Goal: Information Seeking & Learning: Check status

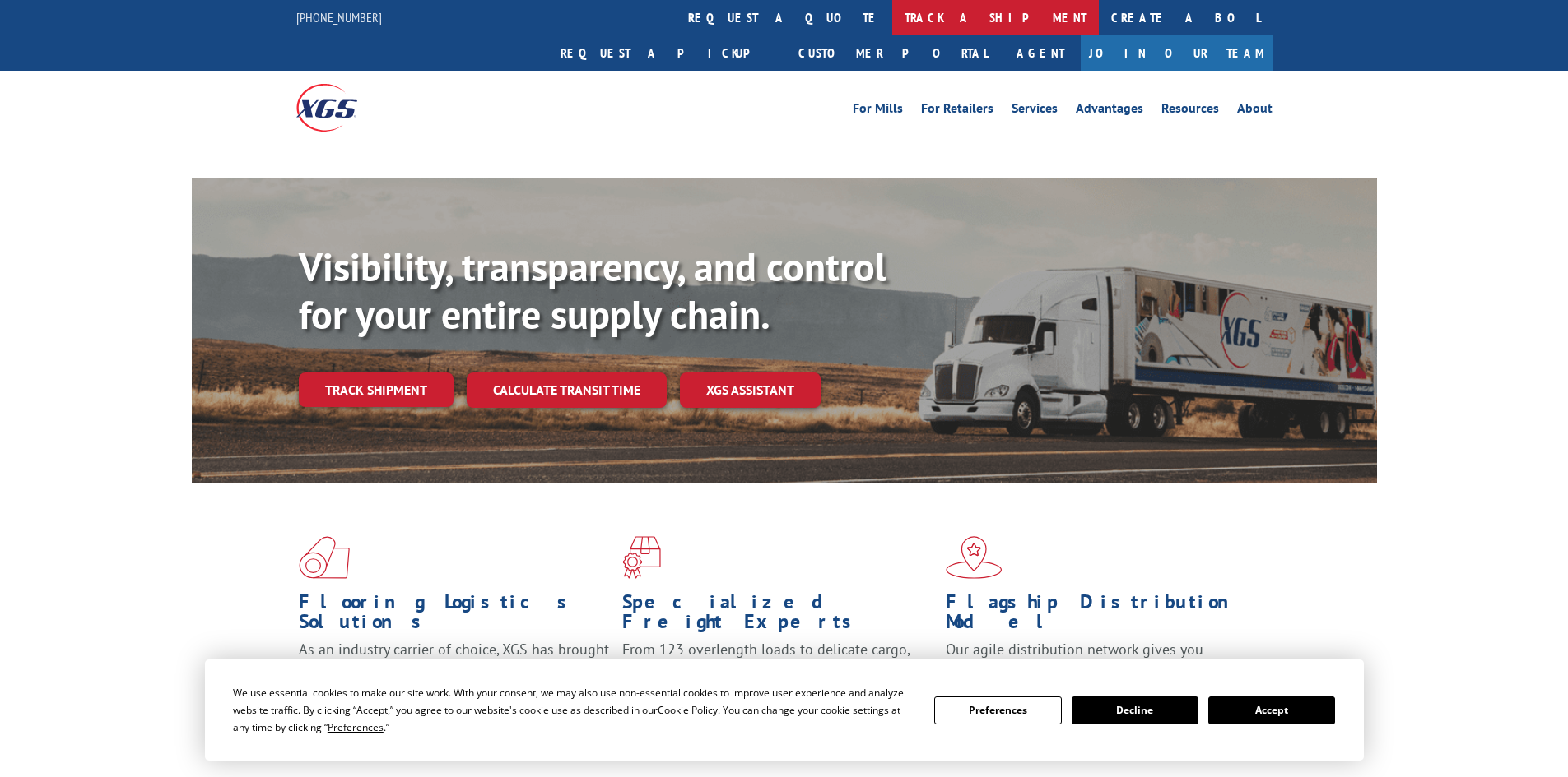
click at [892, 19] on link "track a shipment" at bounding box center [995, 18] width 207 height 35
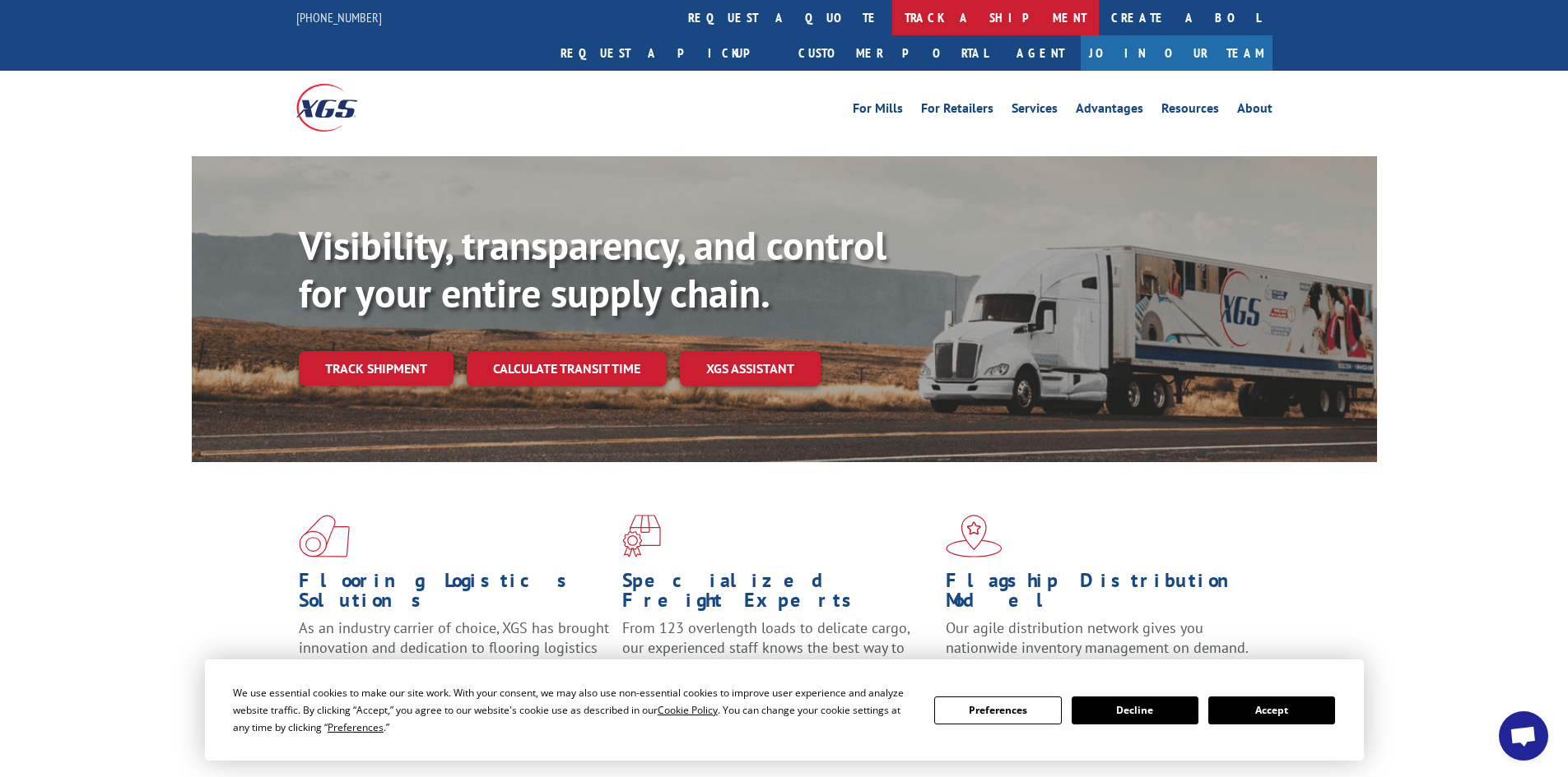
click at [892, 18] on link "track a shipment" at bounding box center [995, 18] width 207 height 35
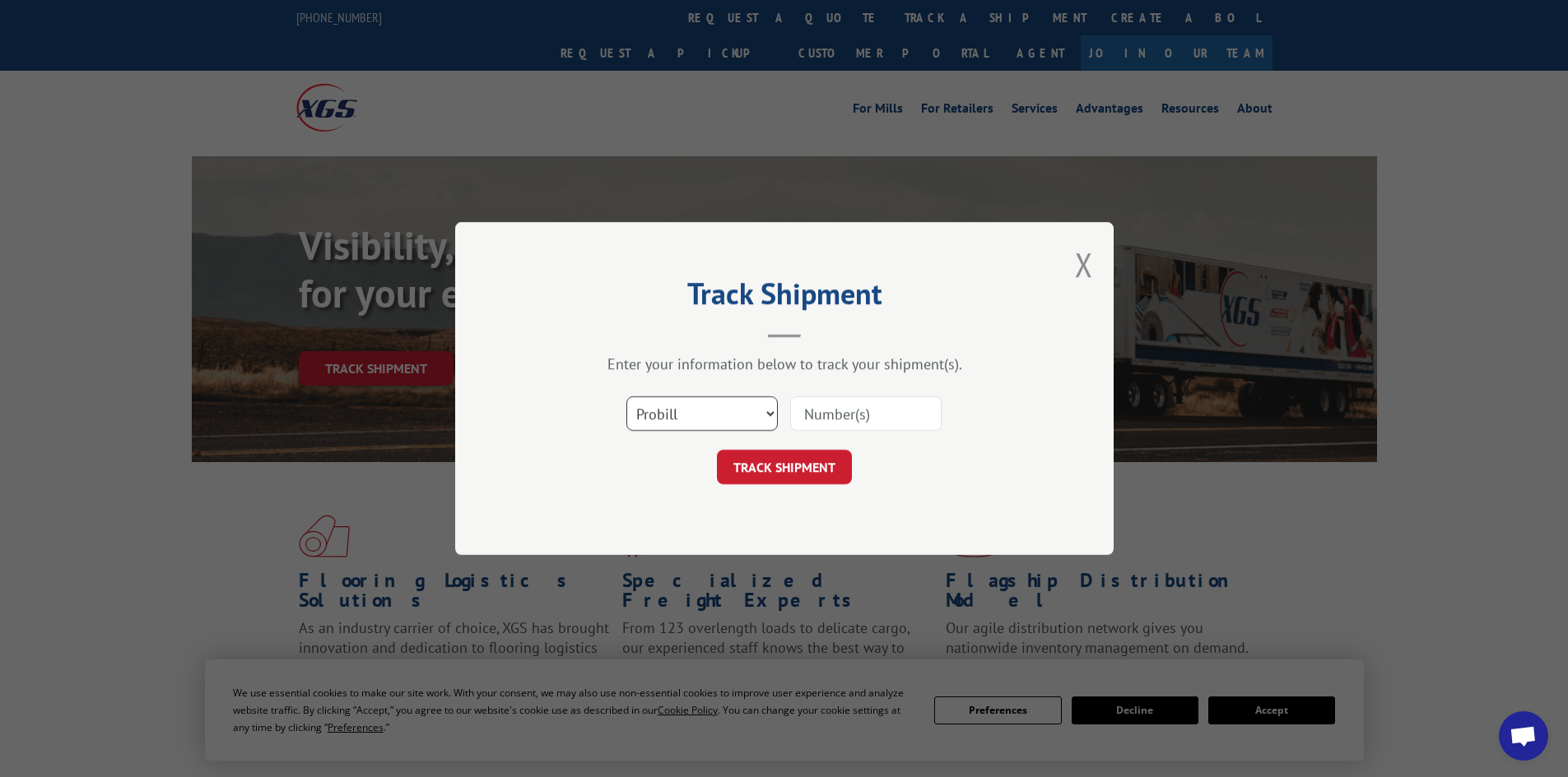
click at [708, 424] on select "Select category... Probill BOL PO" at bounding box center [702, 413] width 151 height 35
select select "bol"
click at [626, 396] on select "Select category... Probill BOL PO" at bounding box center [702, 413] width 151 height 35
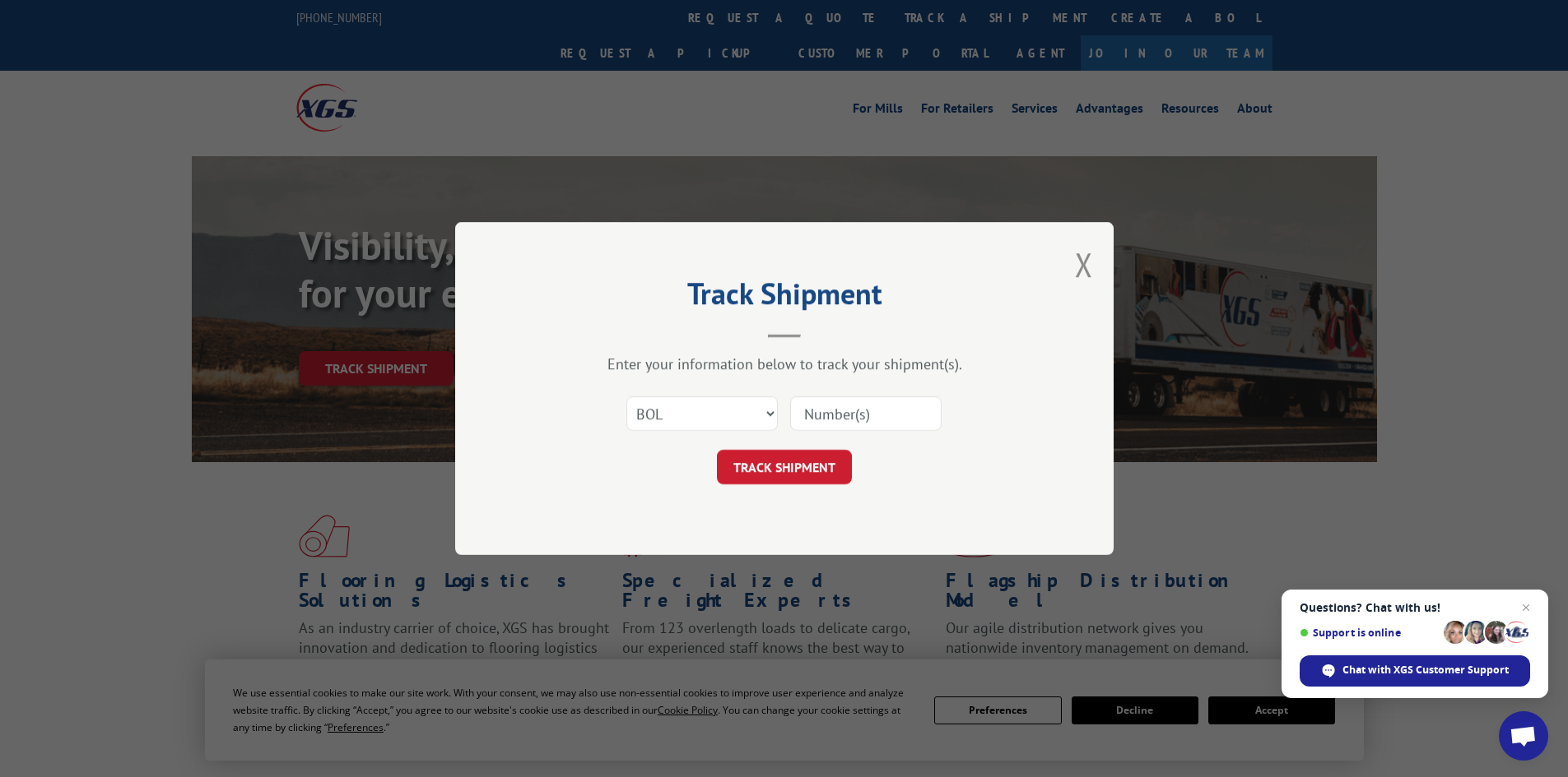
click at [822, 423] on input at bounding box center [865, 413] width 151 height 35
paste input "6023787"
type input "6023787"
click at [778, 450] on form "Select category... Probill BOL PO 6023787 TRACK SHIPMENT" at bounding box center [784, 435] width 493 height 98
click at [811, 459] on button "TRACK SHIPMENT" at bounding box center [784, 467] width 135 height 35
